Goal: Task Accomplishment & Management: Manage account settings

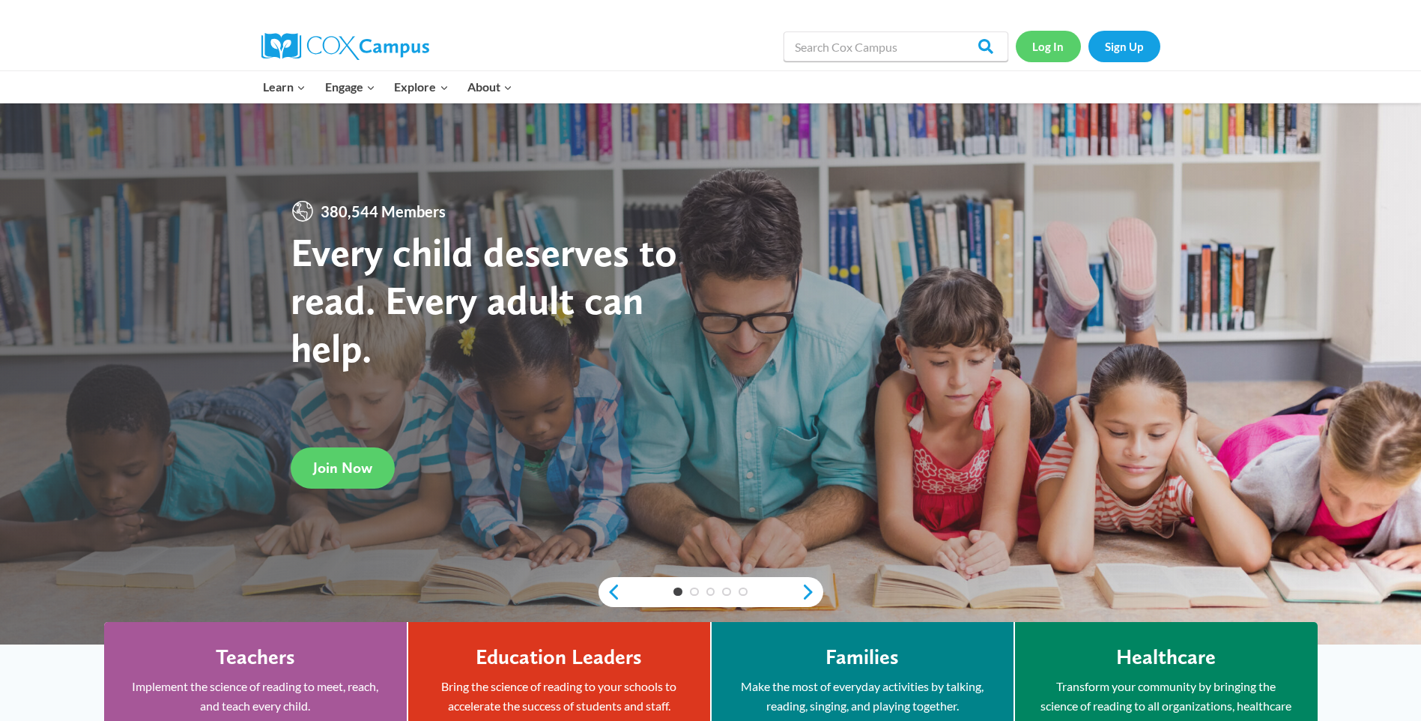
click at [1046, 44] on link "Log In" at bounding box center [1048, 46] width 65 height 31
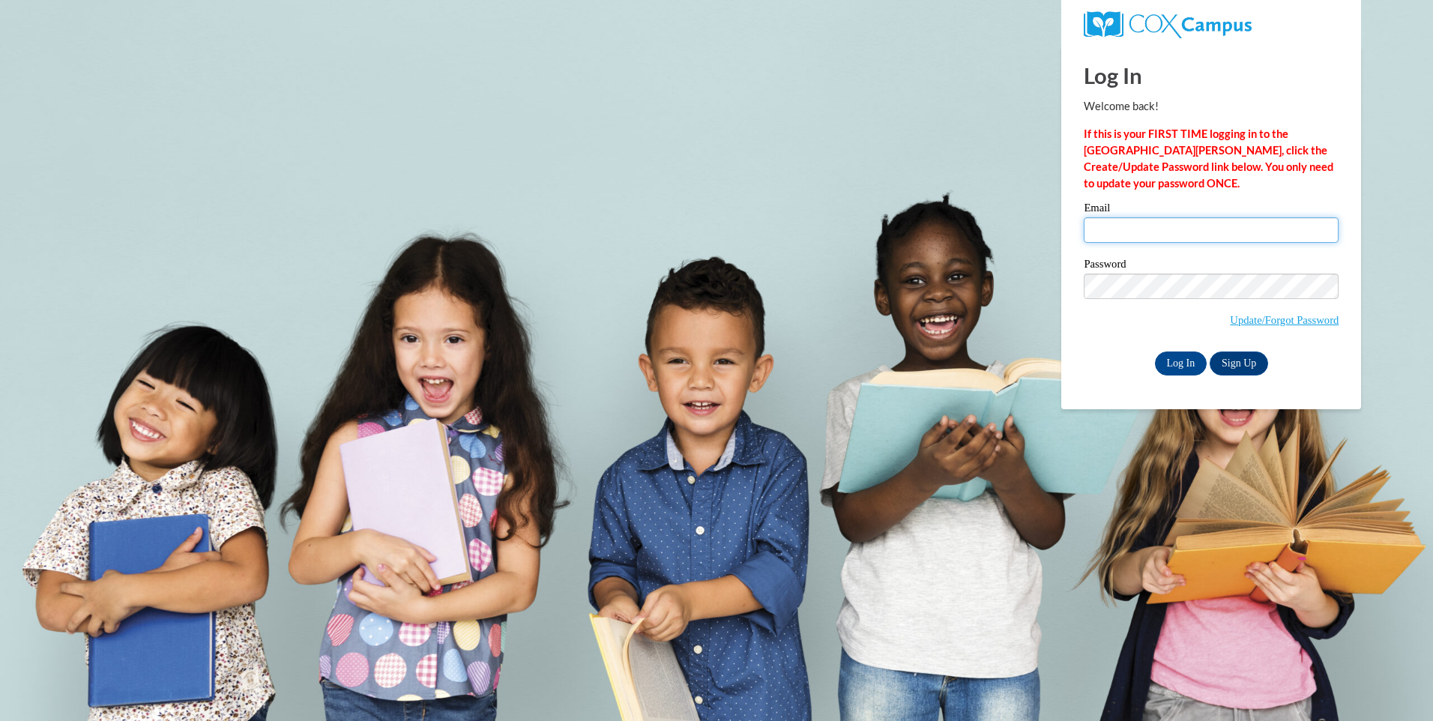
drag, startPoint x: 1105, startPoint y: 232, endPoint x: 1071, endPoint y: 216, distance: 37.2
click at [1105, 232] on input "Email" at bounding box center [1210, 229] width 255 height 25
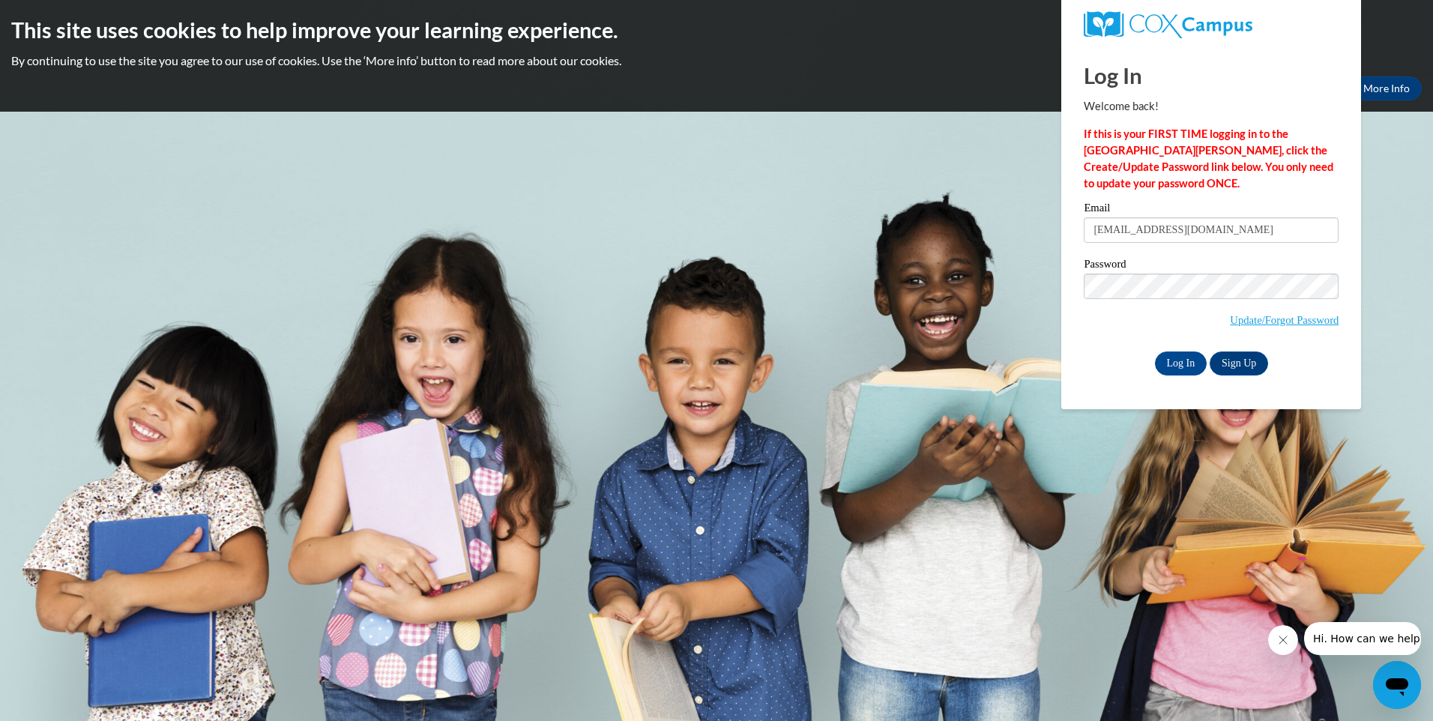
drag, startPoint x: 1255, startPoint y: 229, endPoint x: 1225, endPoint y: 233, distance: 30.2
click at [1225, 233] on input "mslindalions@gmail.com" at bounding box center [1210, 229] width 255 height 25
type input "m"
type input "foreverkay0906@gmail.com"
click at [1155, 351] on input "Log In" at bounding box center [1181, 363] width 52 height 24
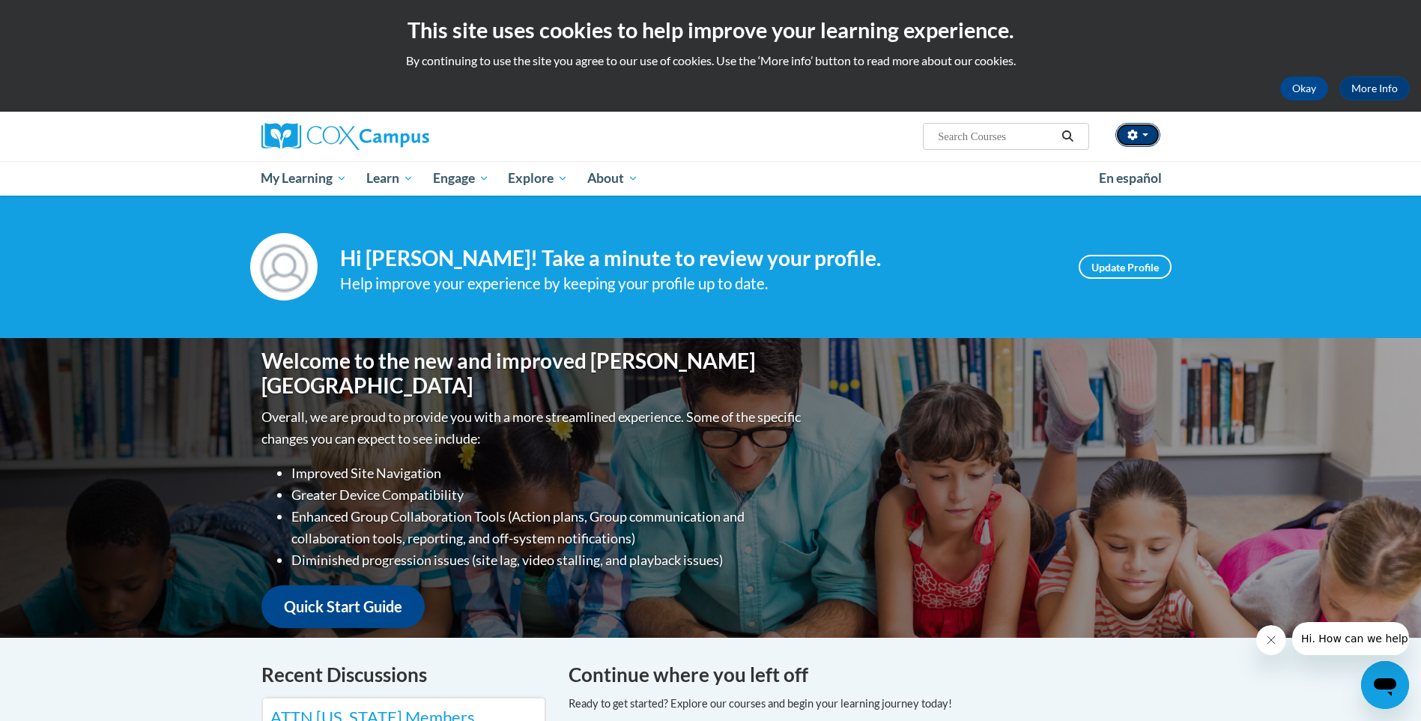
click at [1137, 135] on icon "button" at bounding box center [1133, 135] width 10 height 10
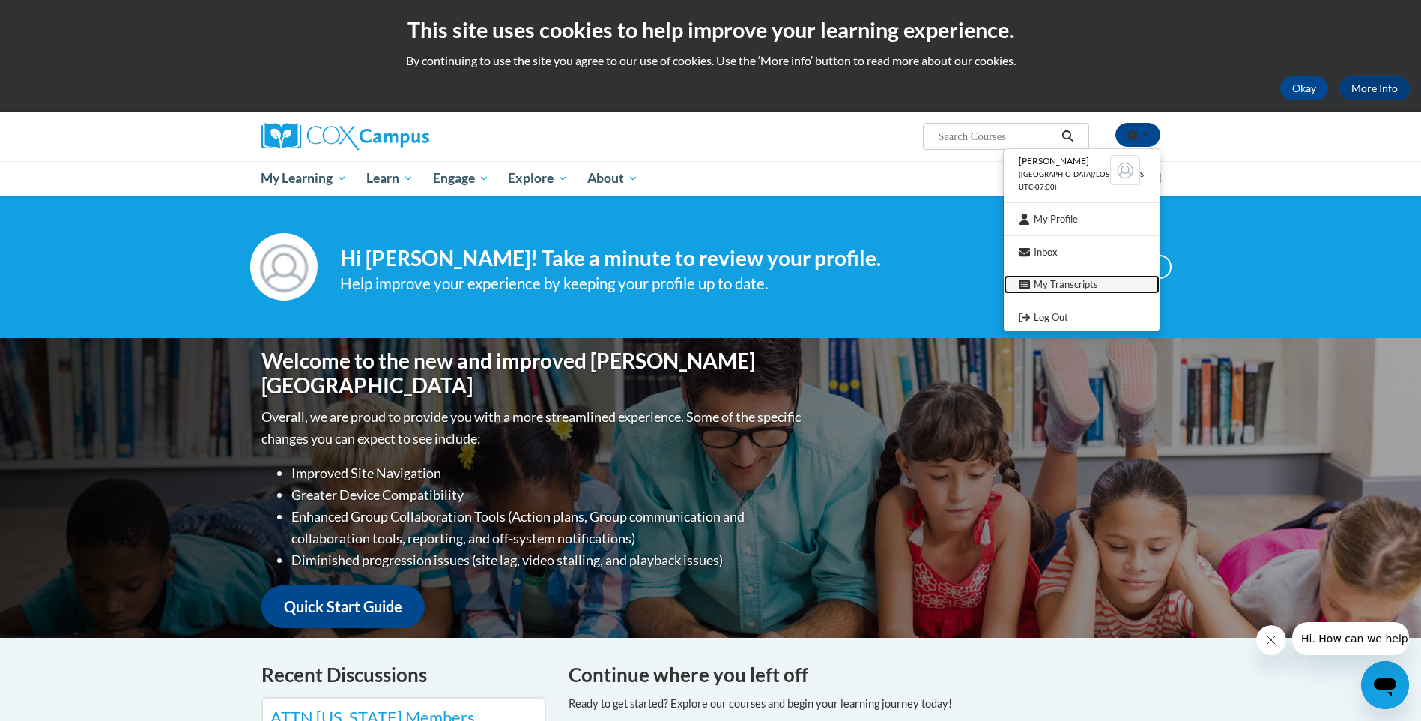
click at [1070, 276] on link "My Transcripts" at bounding box center [1082, 284] width 156 height 19
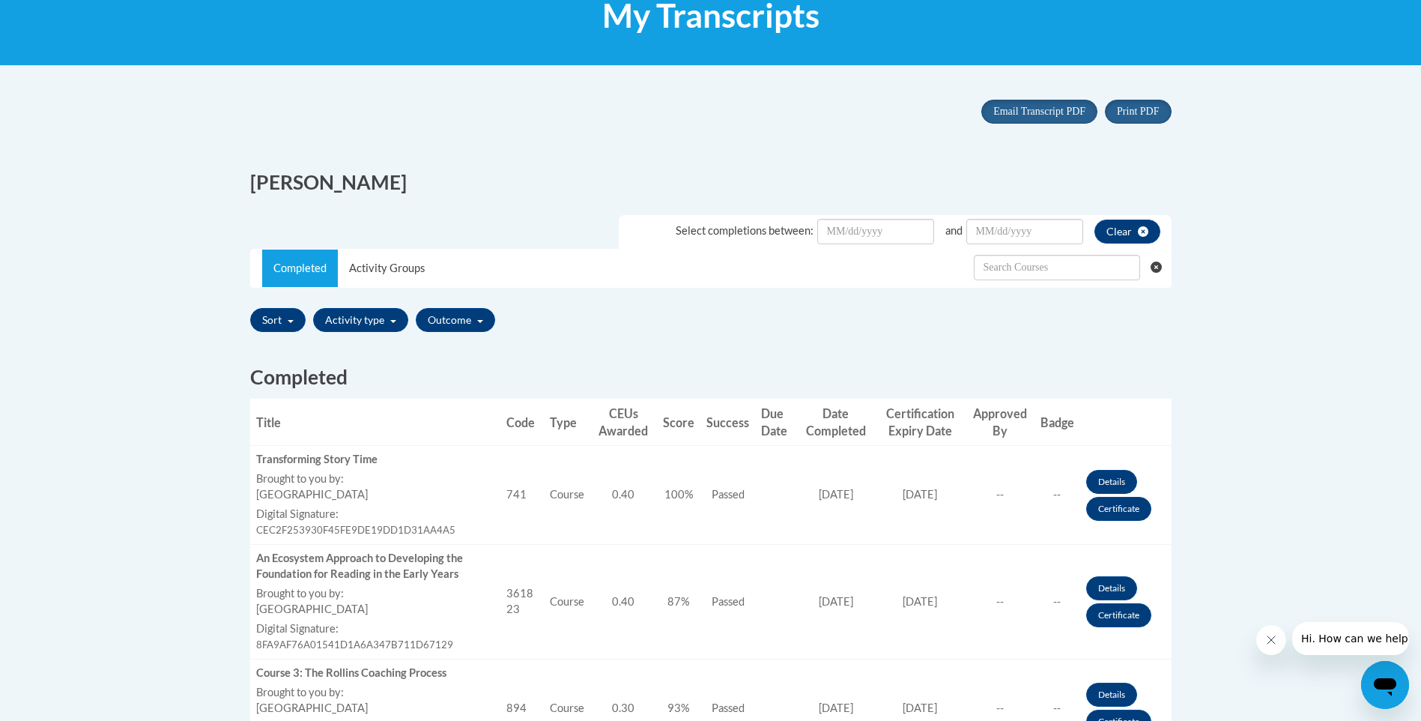
scroll to position [225, 0]
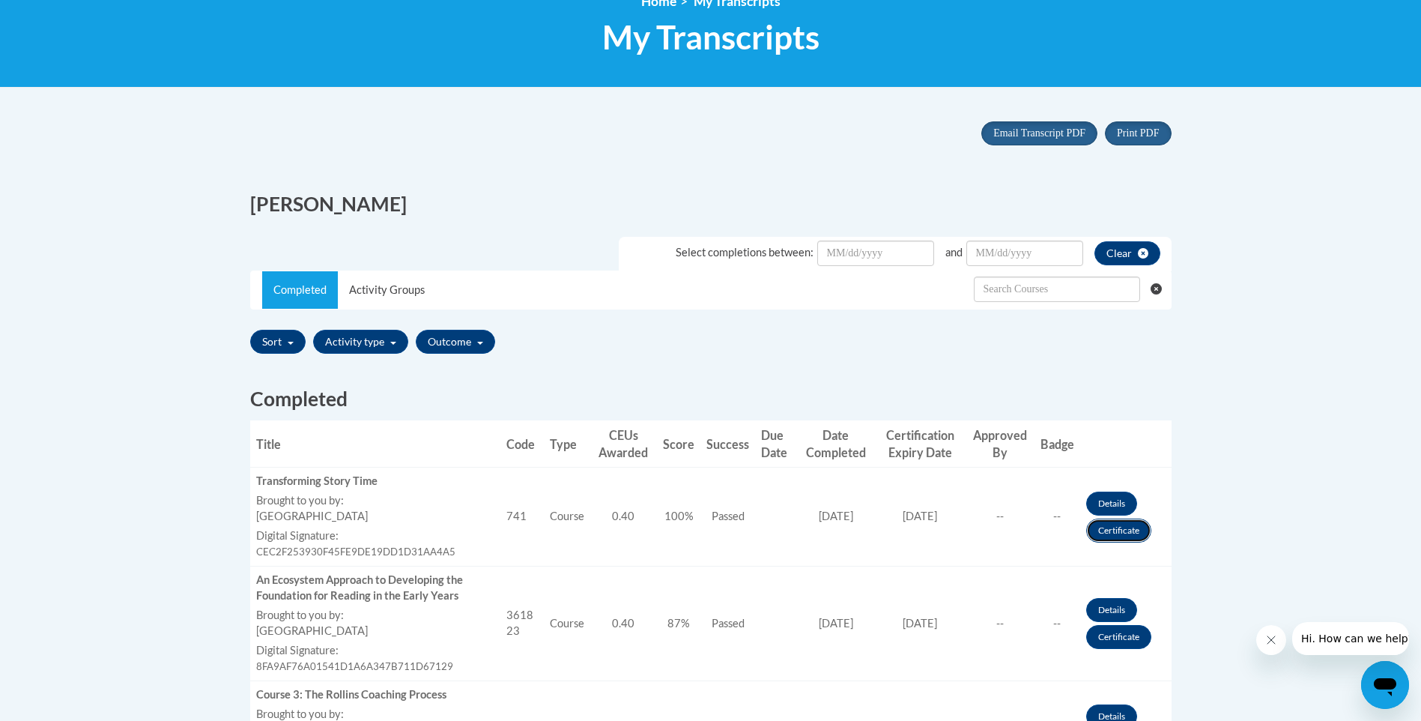
click at [1100, 528] on link "Certificate" at bounding box center [1118, 530] width 65 height 24
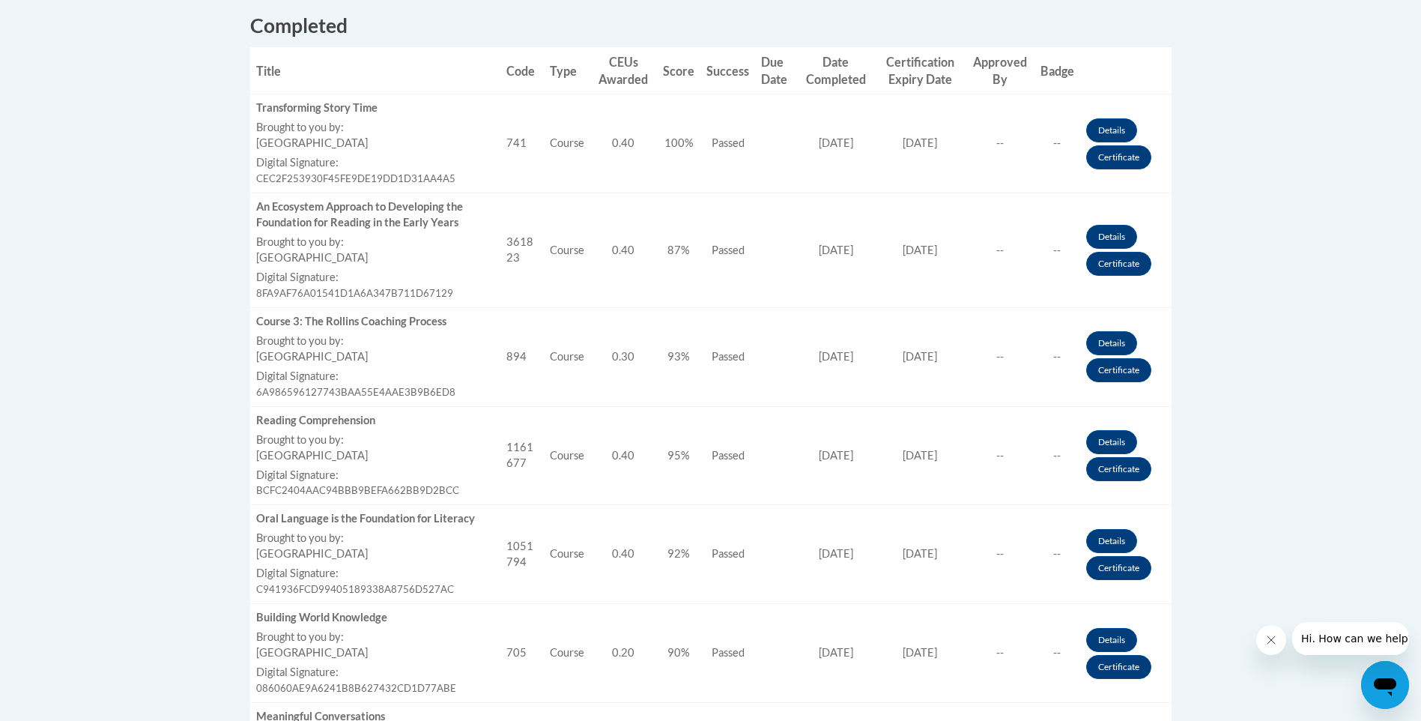
scroll to position [599, 0]
click at [1107, 260] on link "Certificate" at bounding box center [1118, 262] width 65 height 24
click at [1126, 363] on link "Certificate" at bounding box center [1118, 369] width 65 height 24
click at [1121, 468] on link "Certificate" at bounding box center [1118, 468] width 65 height 24
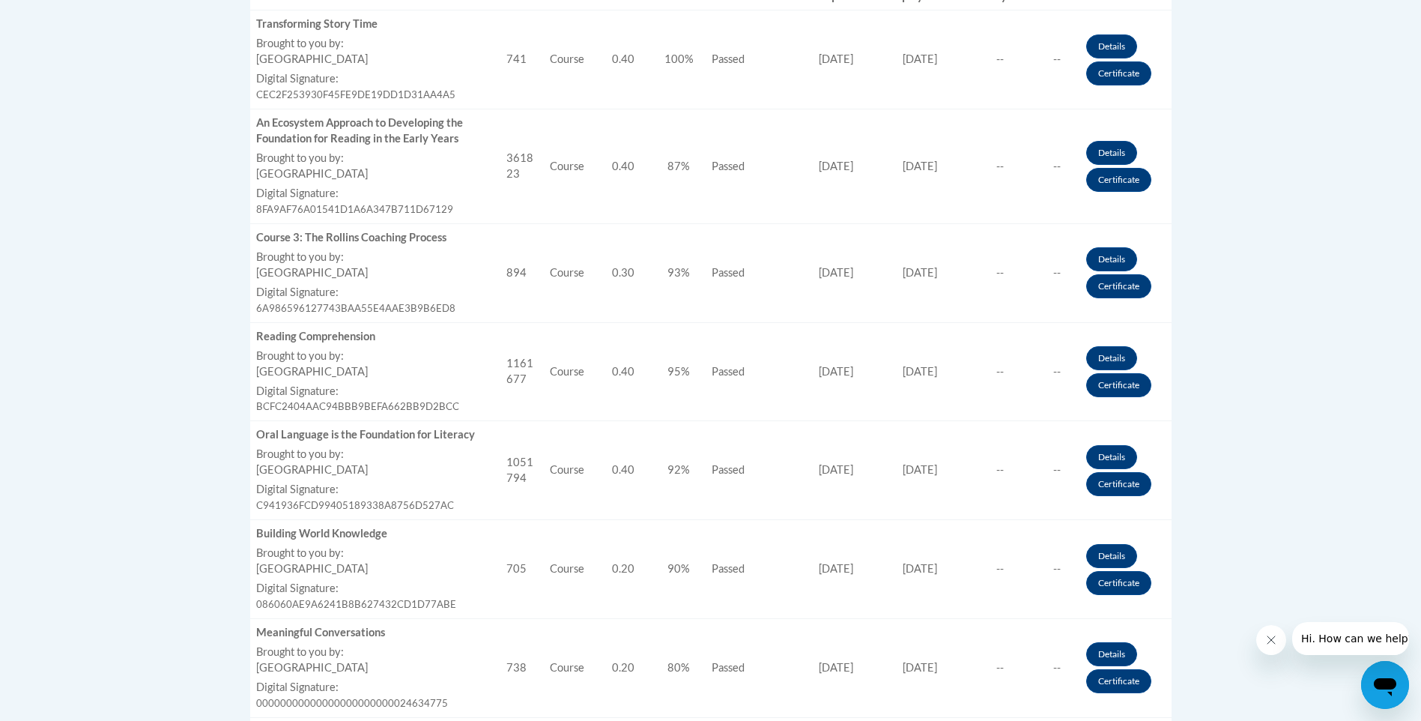
scroll to position [749, 0]
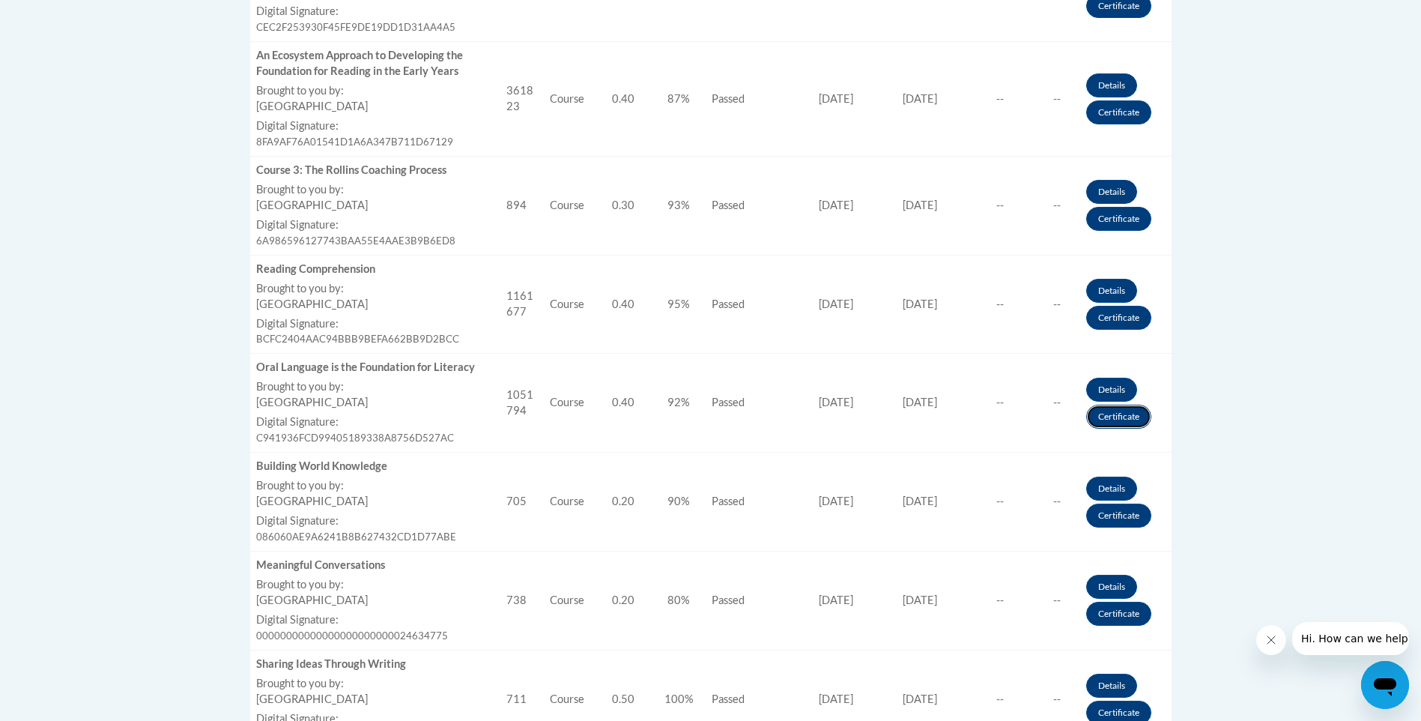
click at [1112, 411] on link "Certificate" at bounding box center [1118, 417] width 65 height 24
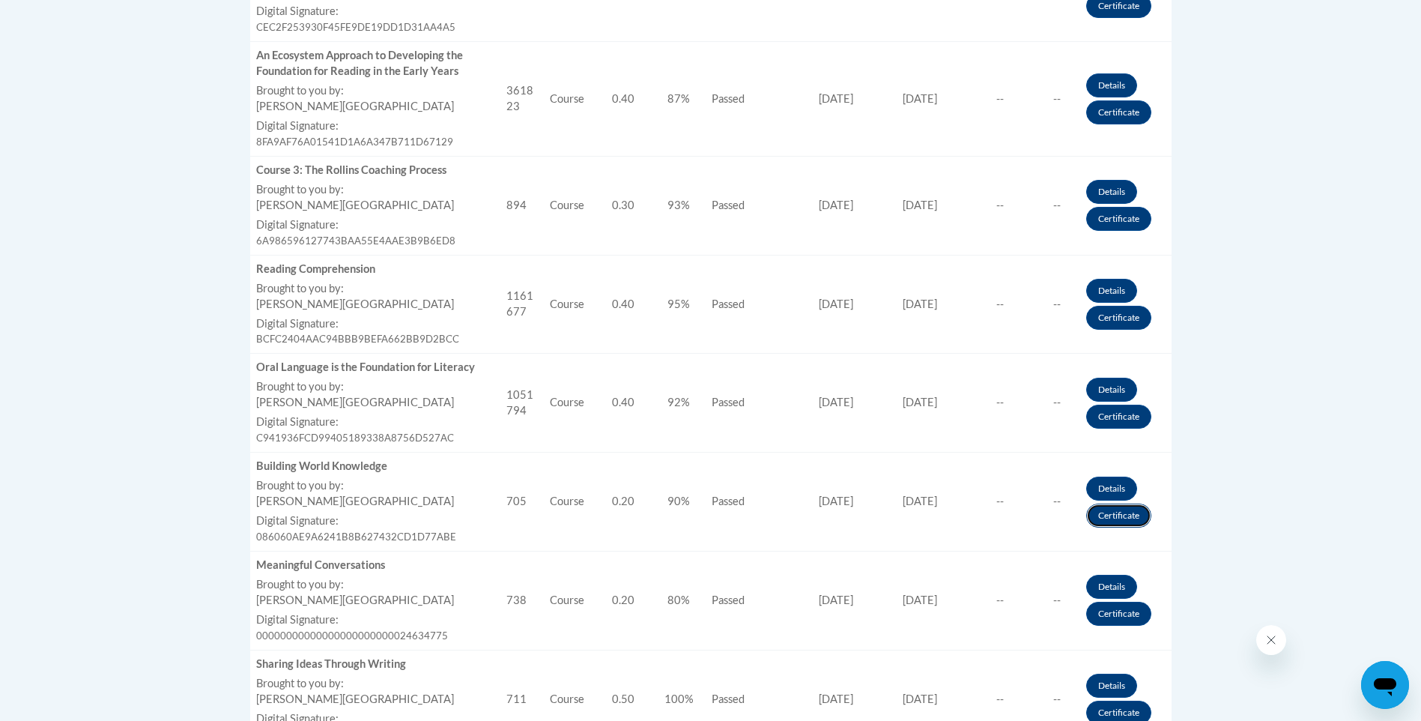
click at [1122, 518] on link "Certificate" at bounding box center [1118, 516] width 65 height 24
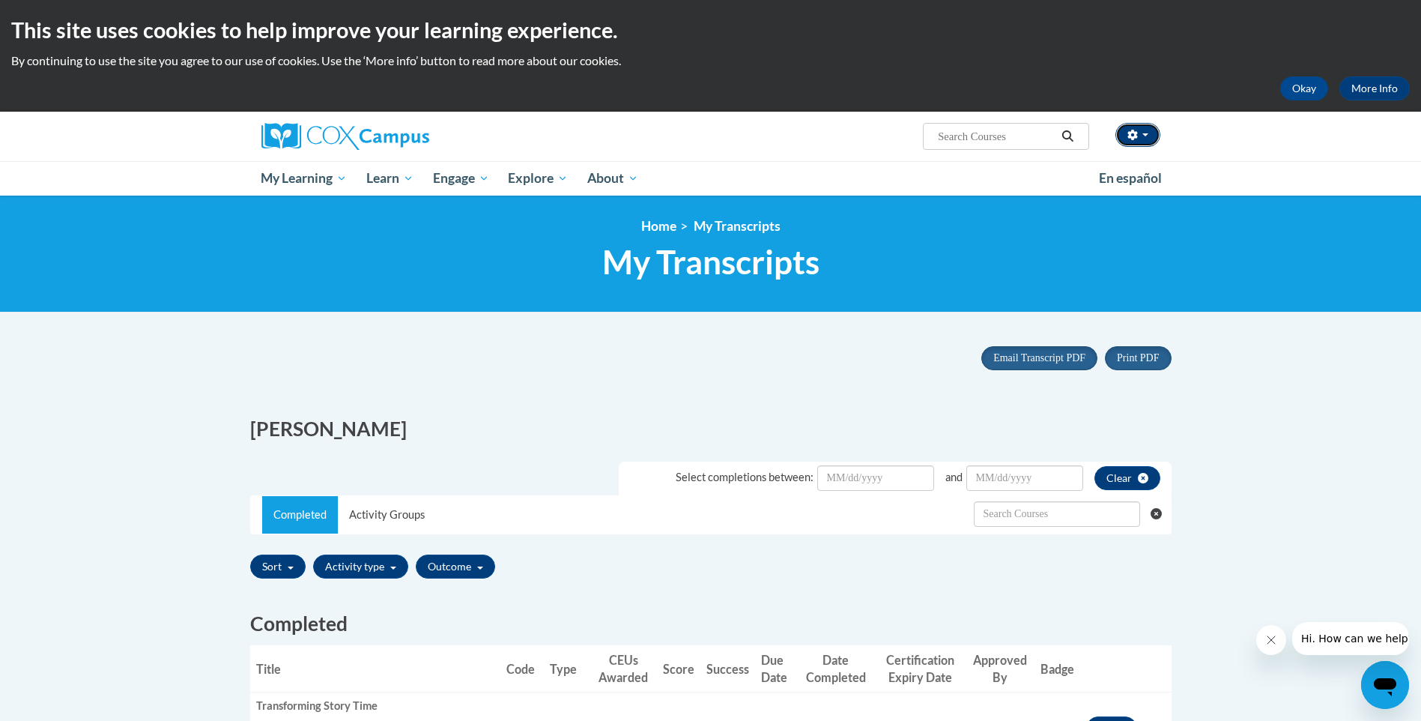
click at [1131, 136] on icon "button" at bounding box center [1133, 135] width 10 height 10
click at [1129, 136] on icon "button" at bounding box center [1133, 135] width 10 height 10
click at [1143, 130] on button "button" at bounding box center [1138, 135] width 45 height 24
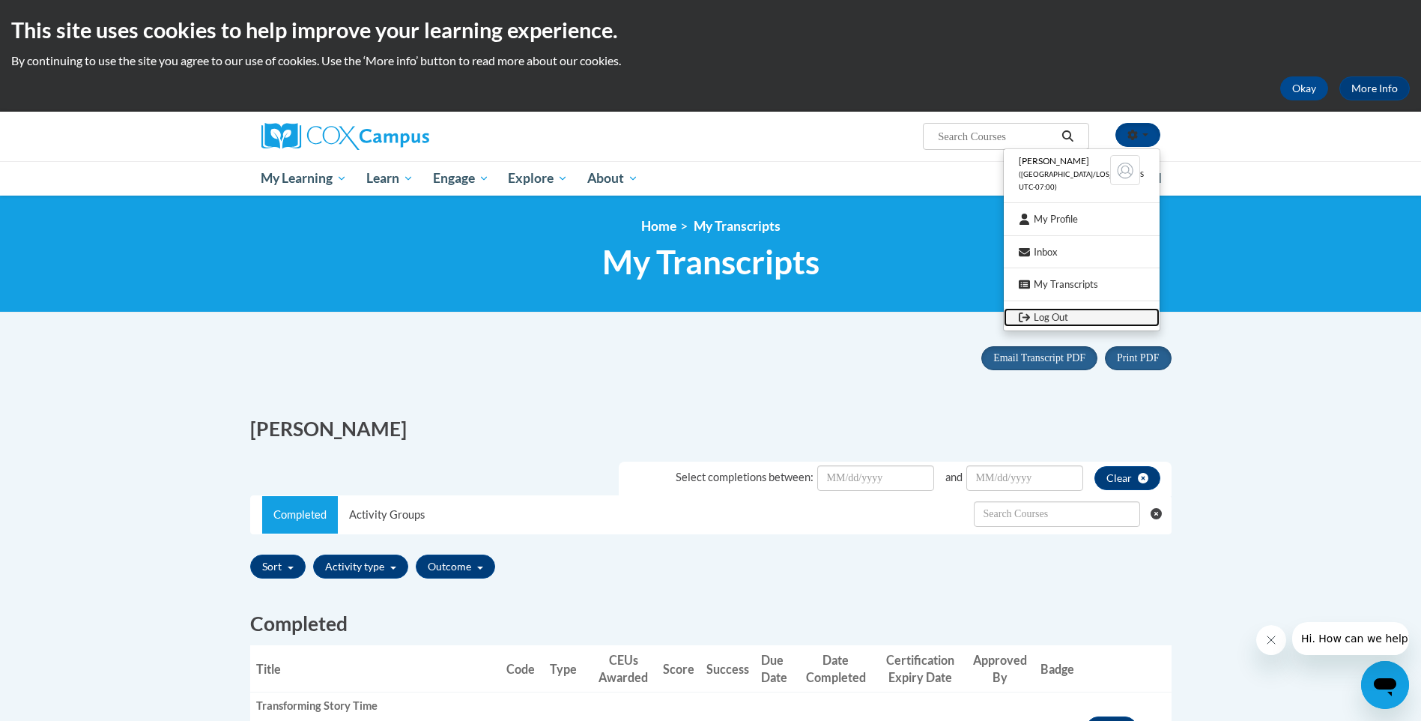
click at [1033, 316] on link "Log Out" at bounding box center [1082, 317] width 156 height 19
